Goal: Find specific page/section: Find specific page/section

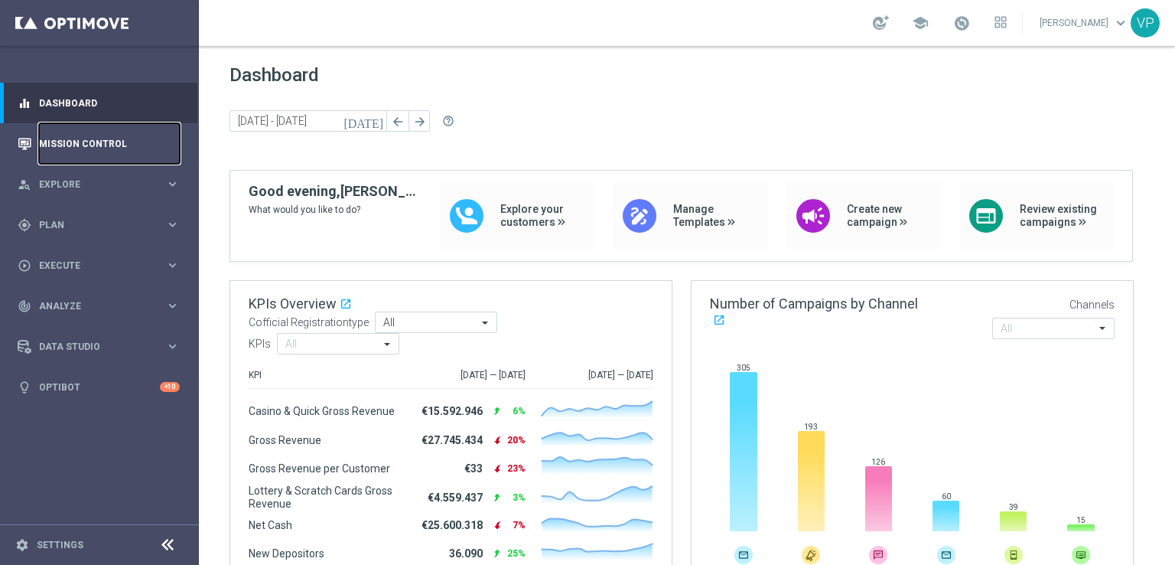
click at [105, 154] on link "Mission Control" at bounding box center [109, 143] width 141 height 41
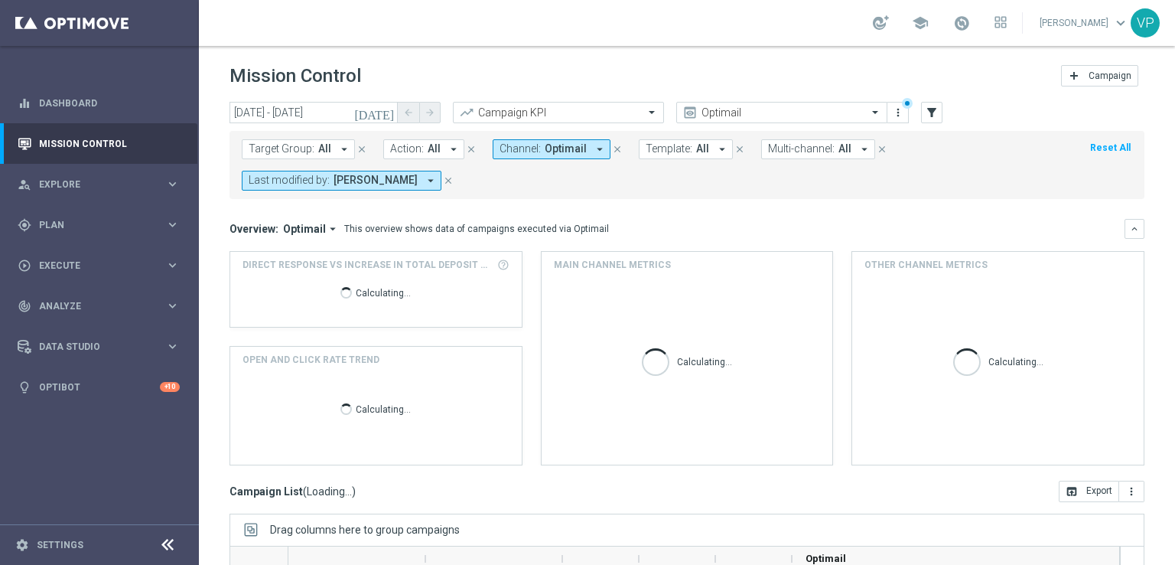
click at [386, 115] on icon "[DATE]" at bounding box center [374, 113] width 41 height 14
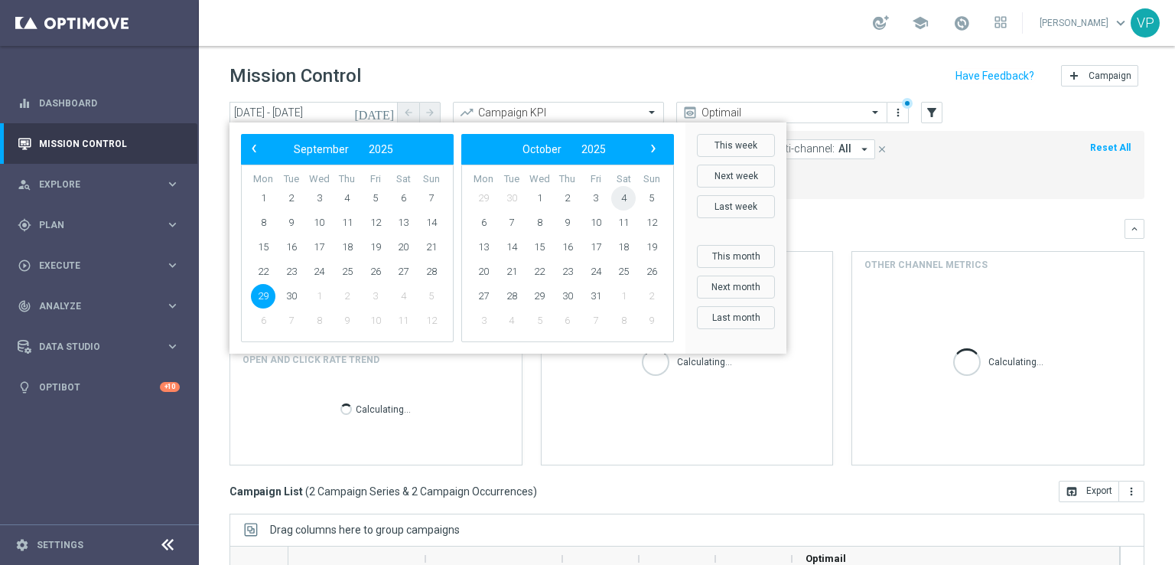
click at [618, 196] on span "4" at bounding box center [623, 198] width 24 height 24
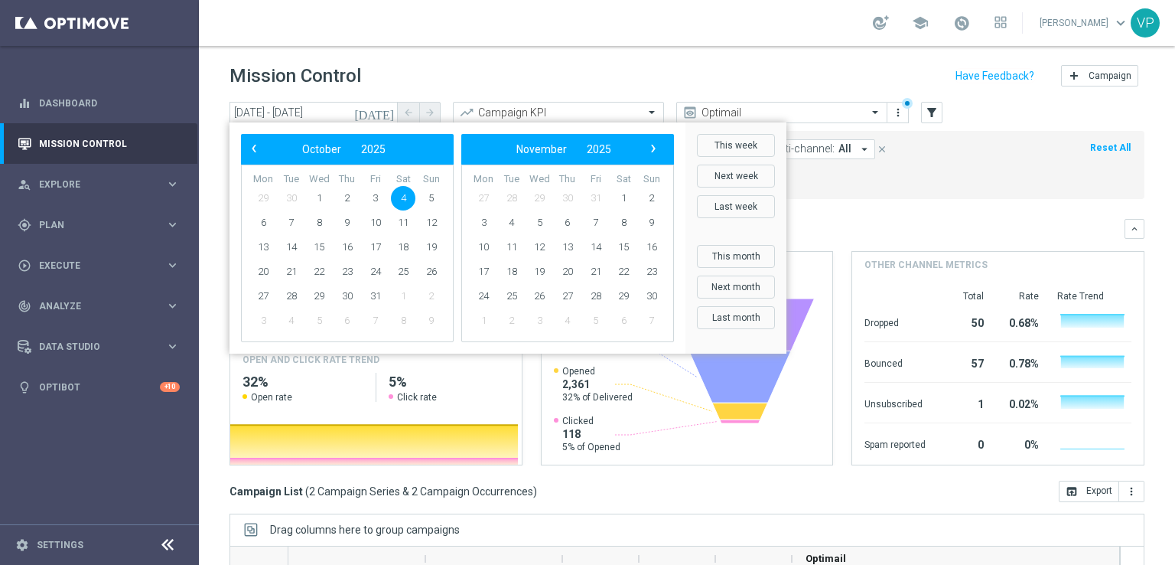
click at [396, 197] on span "4" at bounding box center [403, 198] width 24 height 24
type input "[DATE] - [DATE]"
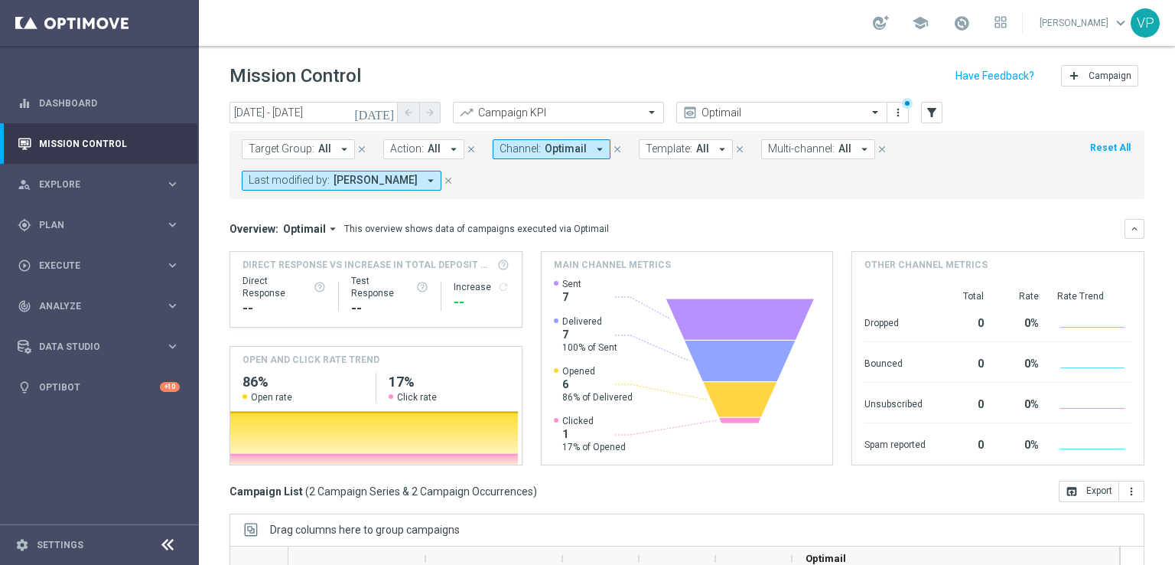
click at [424, 181] on icon "arrow_drop_down" at bounding box center [431, 181] width 14 height 14
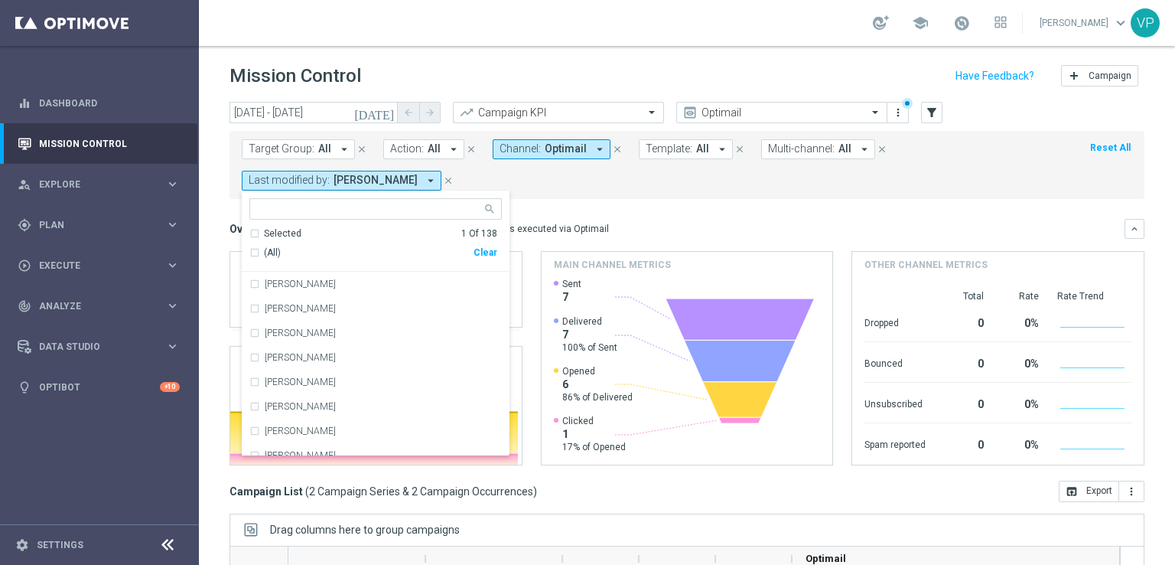
click at [300, 220] on ng-select "[PERSON_NAME] Selected 1 Of 138 (All) Clear [PERSON_NAME] [PERSON_NAME]'Acqua […" at bounding box center [376, 327] width 268 height 258
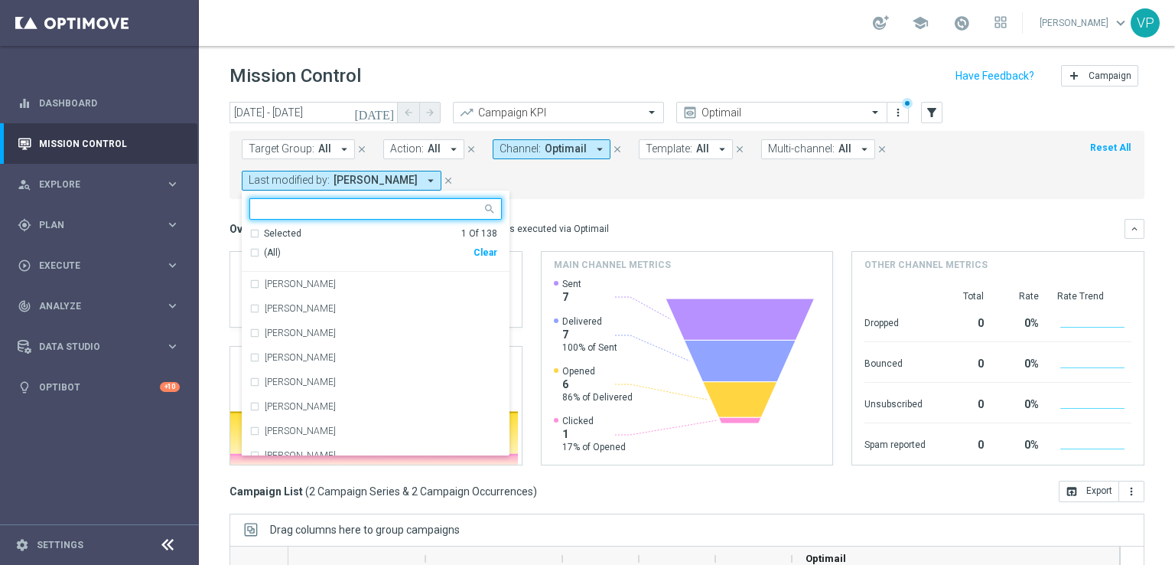
click at [303, 206] on input "text" at bounding box center [370, 209] width 224 height 13
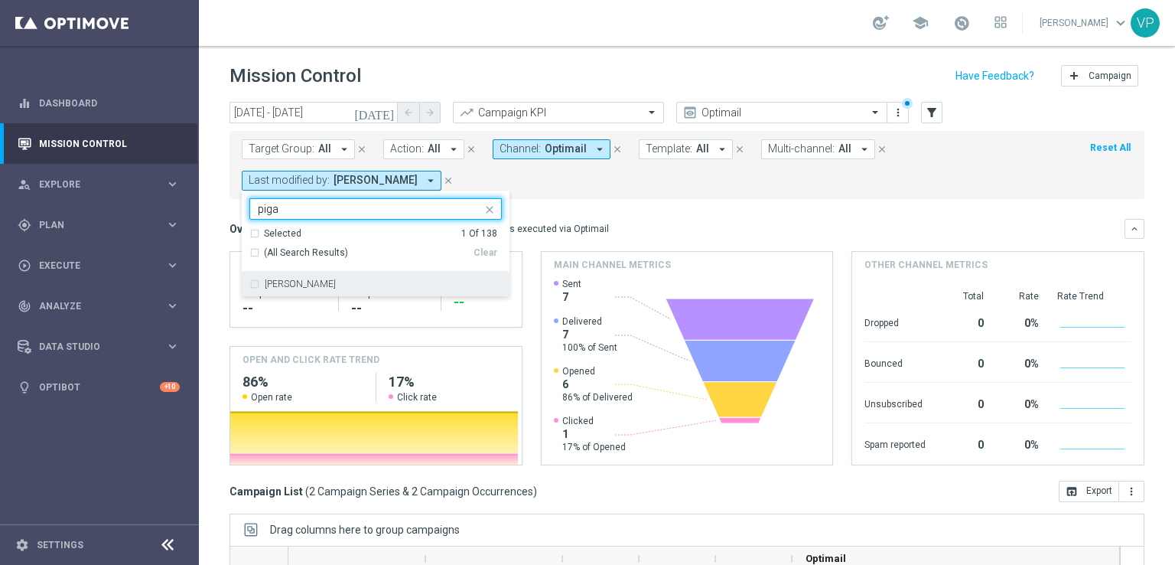
click at [315, 278] on div "[PERSON_NAME]" at bounding box center [375, 284] width 253 height 24
type input "piga"
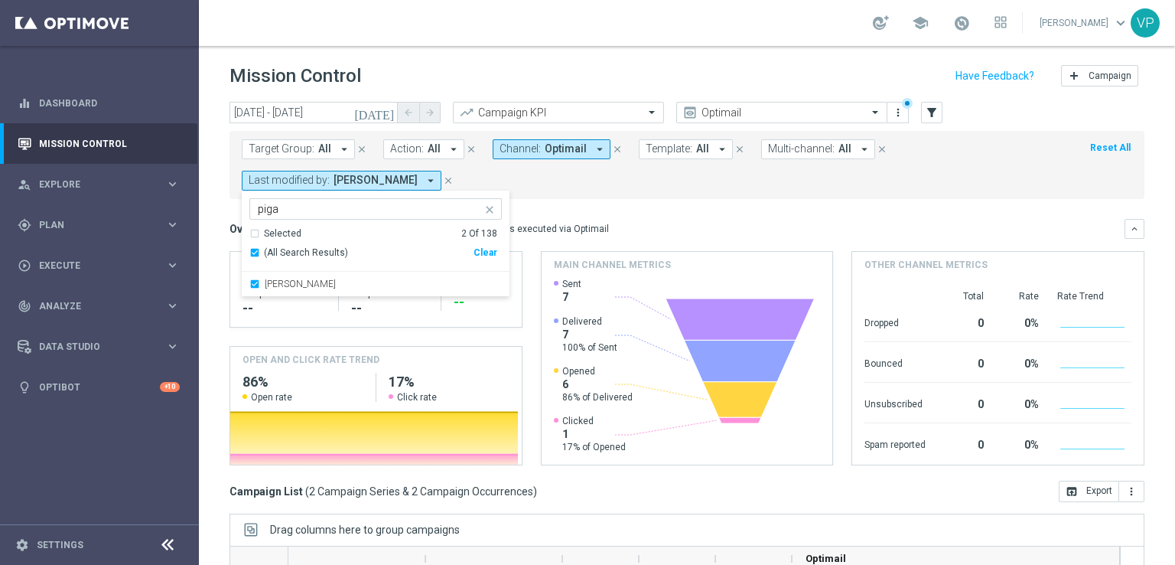
click at [585, 203] on mini-dashboard "Overview: Optimail arrow_drop_down This overview shows data of campaigns execut…" at bounding box center [687, 340] width 915 height 282
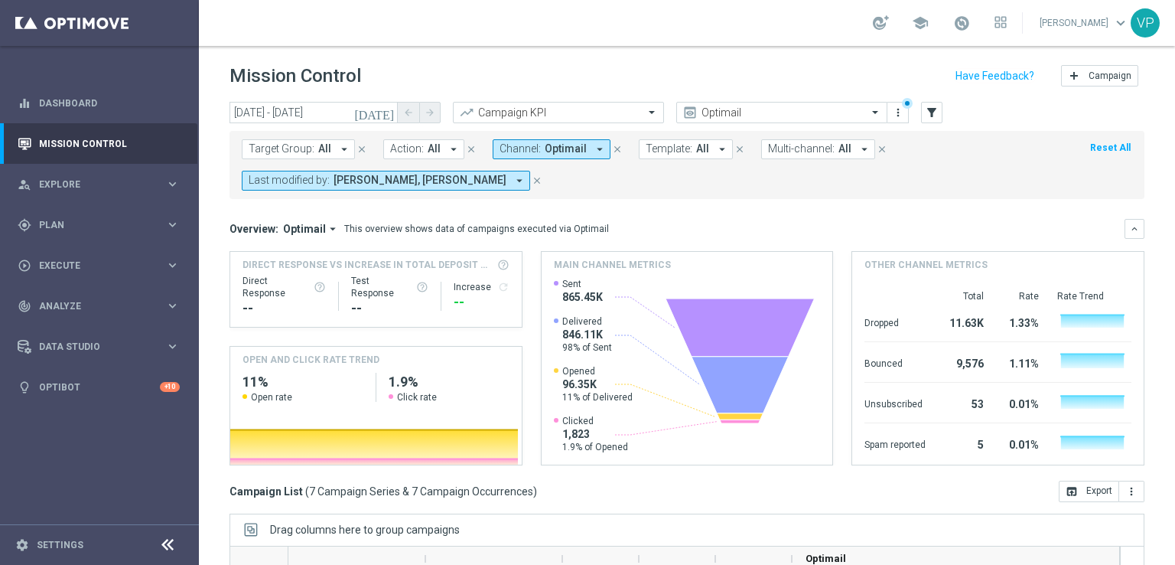
scroll to position [231, 0]
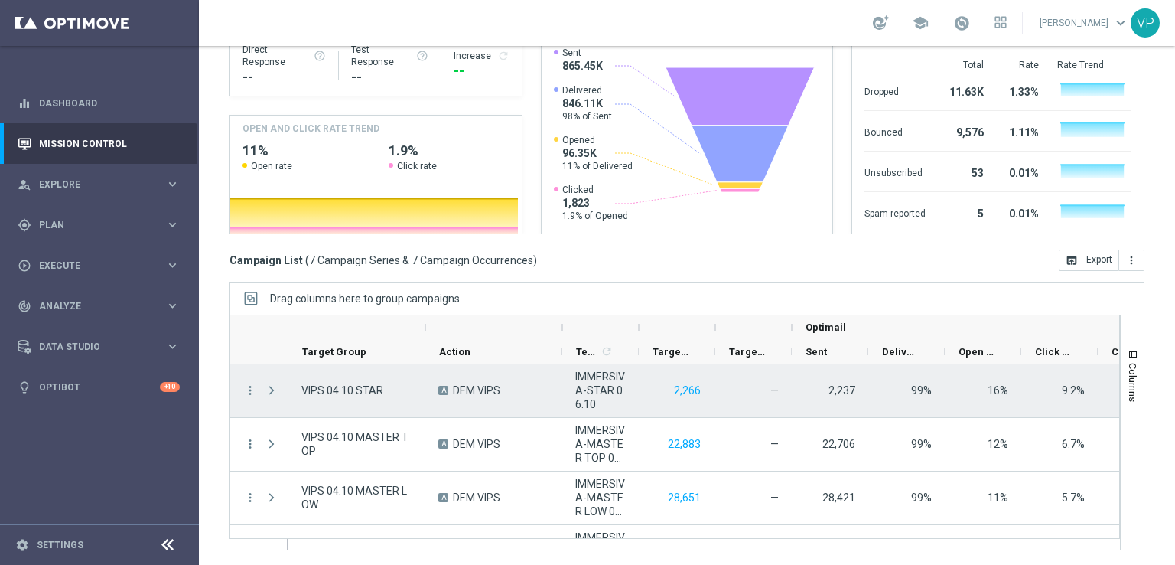
click at [266, 394] on span at bounding box center [272, 390] width 14 height 12
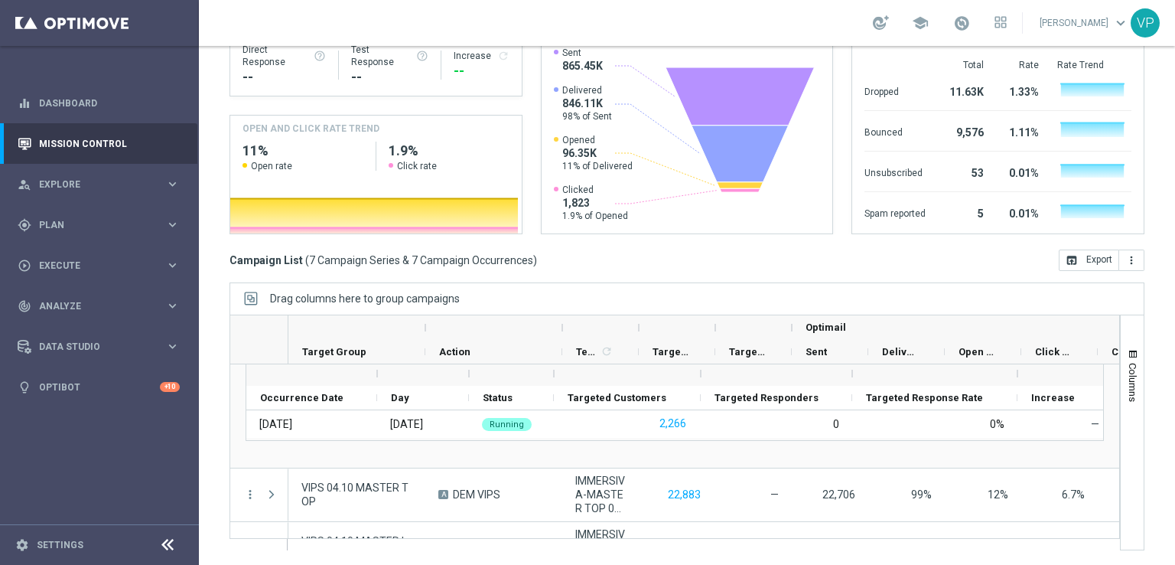
scroll to position [122, 0]
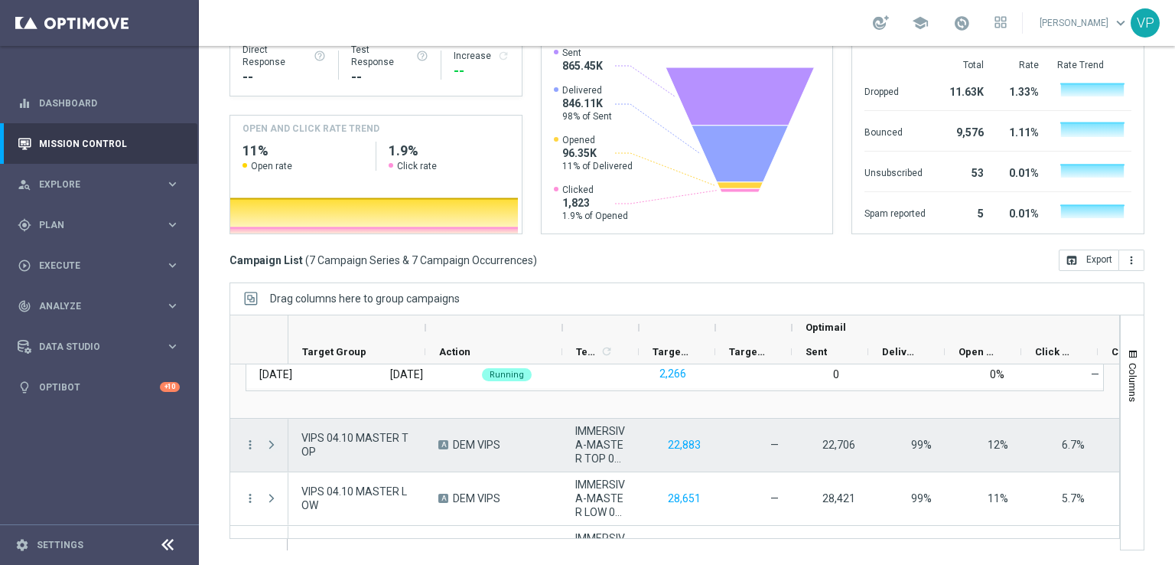
click at [269, 448] on span at bounding box center [272, 444] width 14 height 12
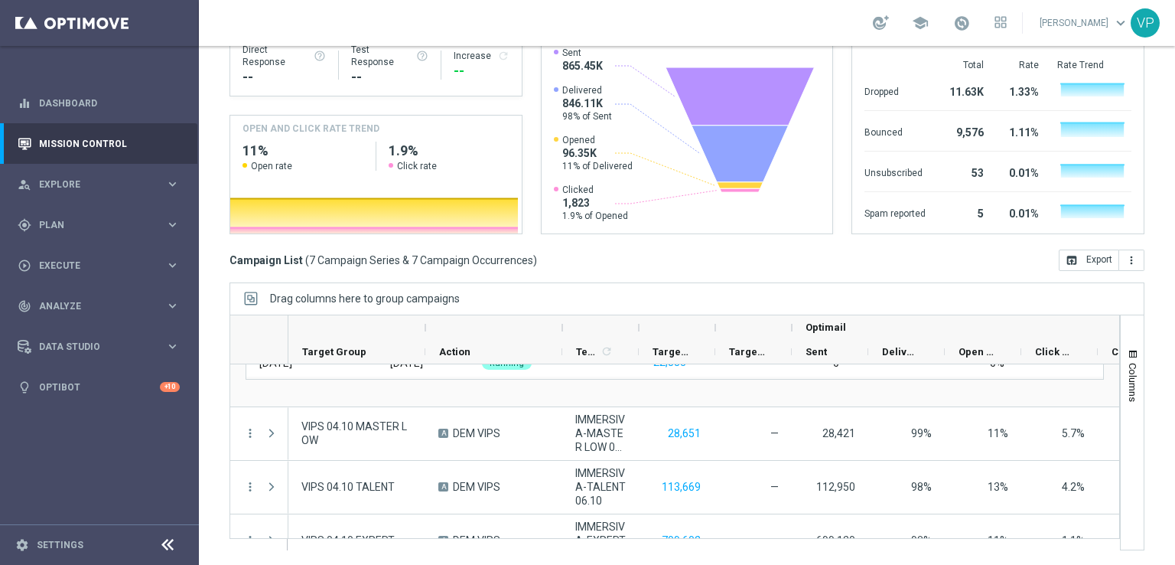
scroll to position [313, 0]
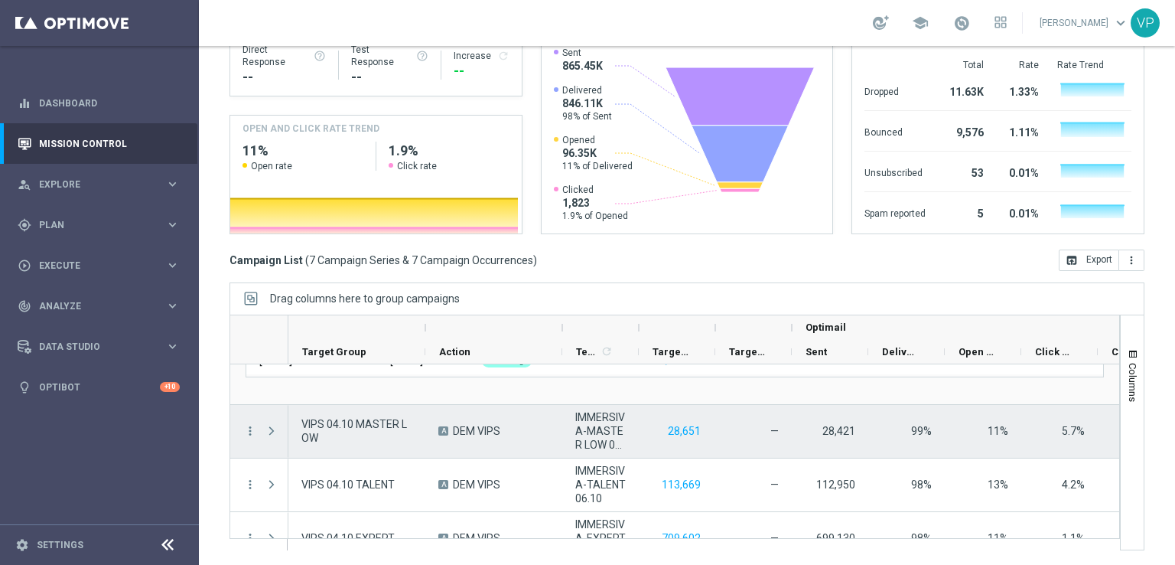
click at [272, 425] on span at bounding box center [272, 431] width 14 height 12
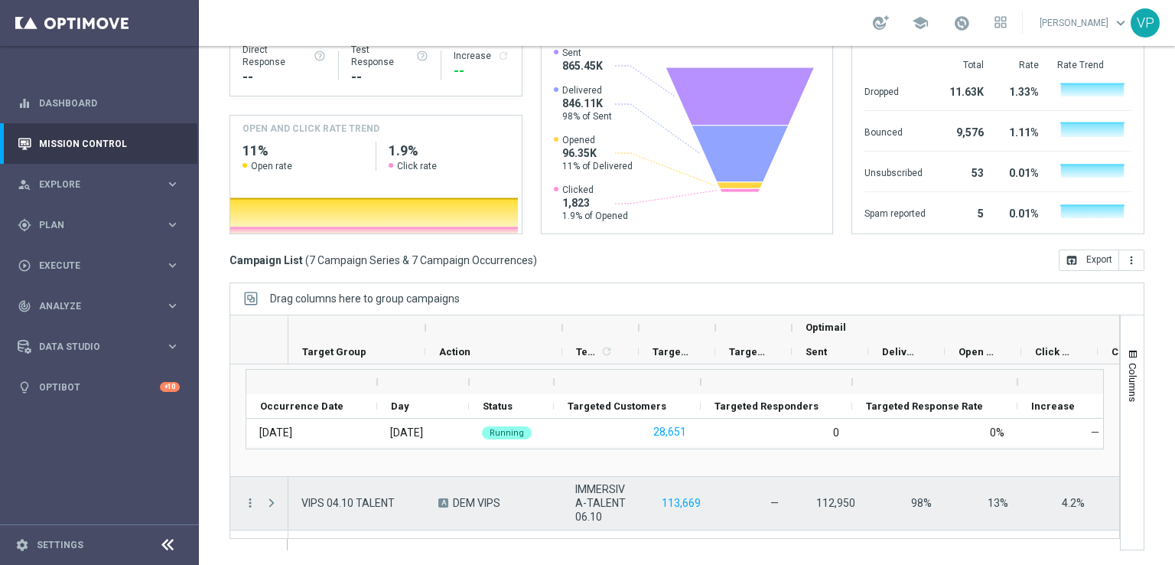
click at [267, 509] on span at bounding box center [273, 502] width 17 height 31
click at [277, 481] on div at bounding box center [273, 503] width 31 height 53
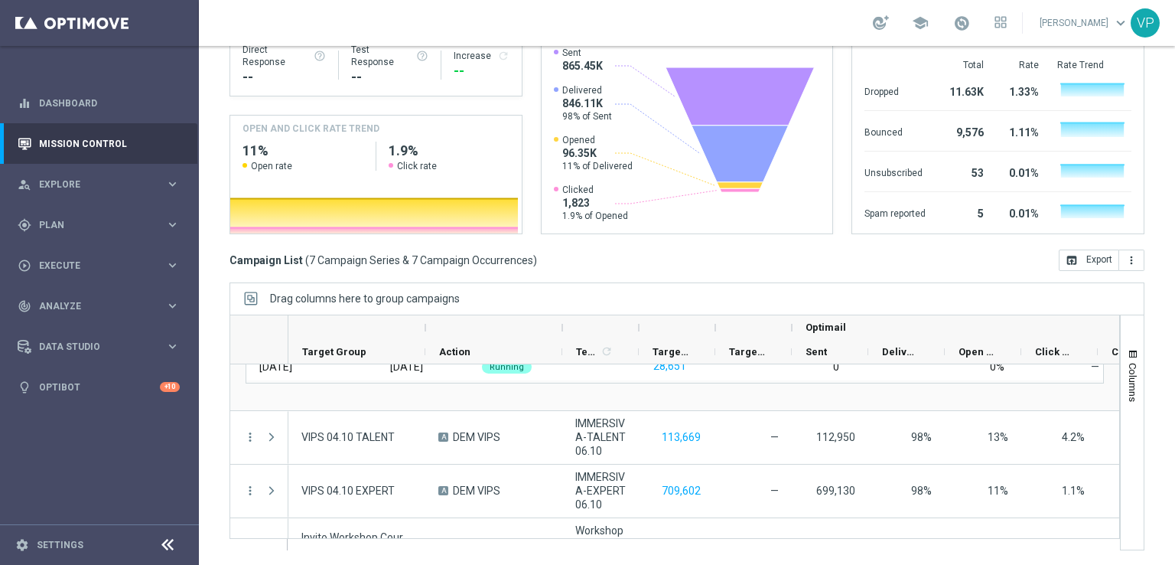
scroll to position [495, 0]
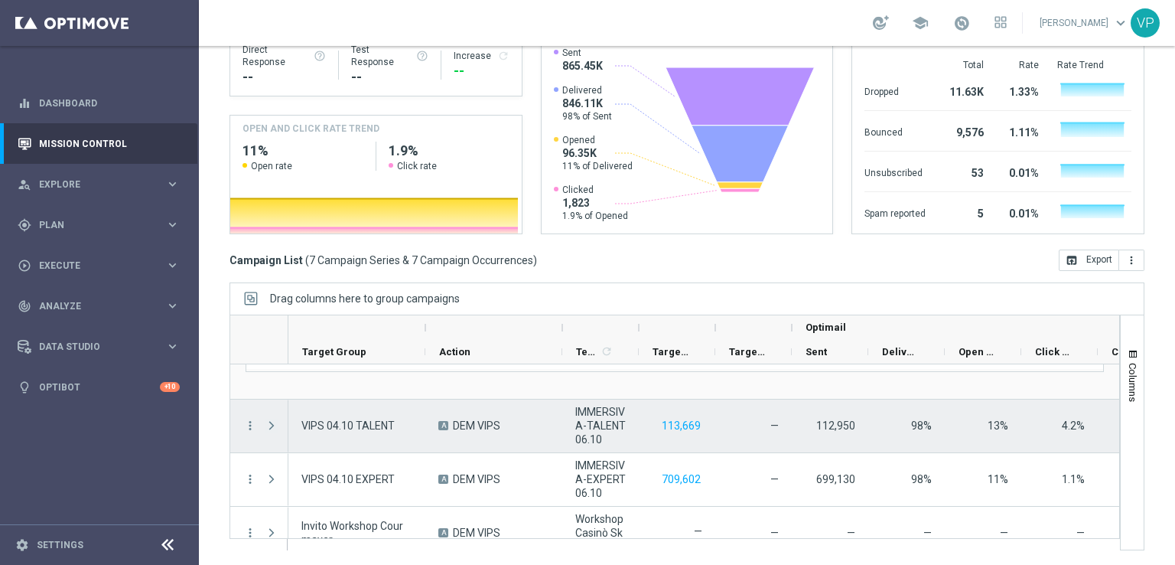
click at [275, 419] on span at bounding box center [272, 425] width 14 height 12
